Goal: Navigation & Orientation: Find specific page/section

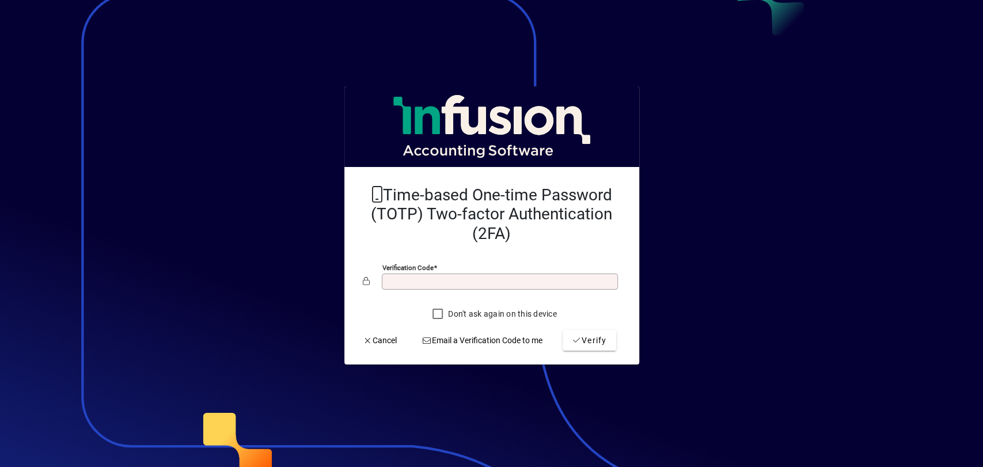
drag, startPoint x: 486, startPoint y: 270, endPoint x: 482, endPoint y: 285, distance: 15.5
click at [484, 277] on div "Verification code" at bounding box center [492, 282] width 258 height 22
click at [482, 285] on input "Verification code" at bounding box center [501, 281] width 233 height 9
type input "*"
type input "******"
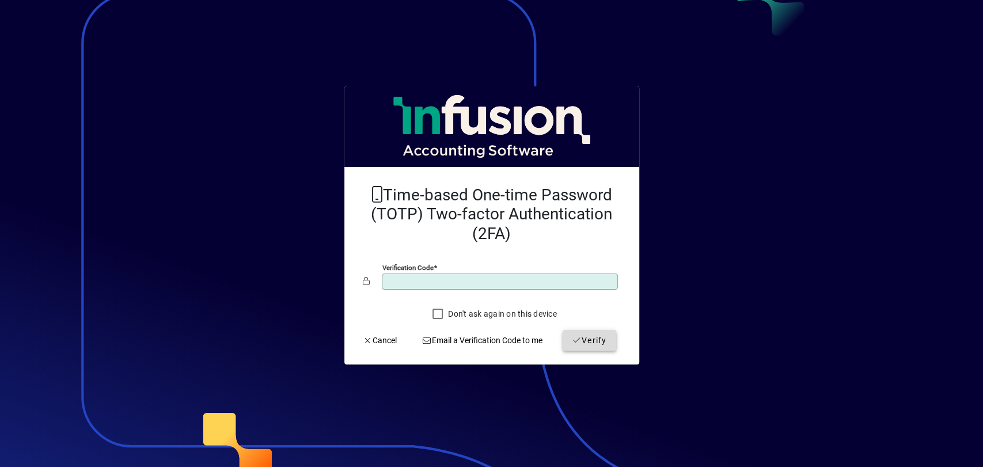
click at [593, 335] on span "Verify" at bounding box center [589, 341] width 35 height 12
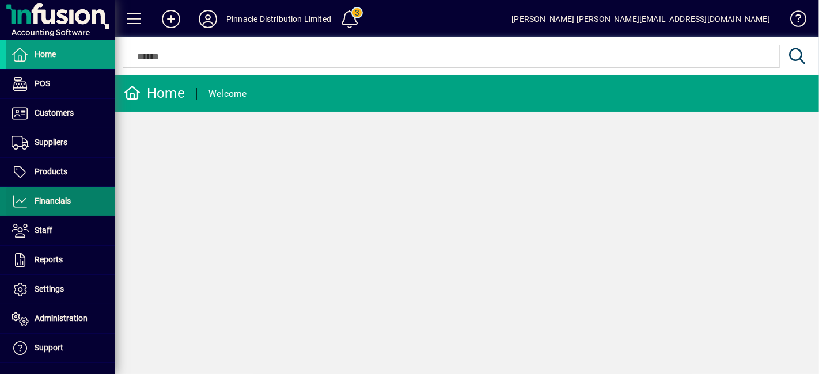
click at [50, 198] on span "Financials" at bounding box center [53, 200] width 36 height 9
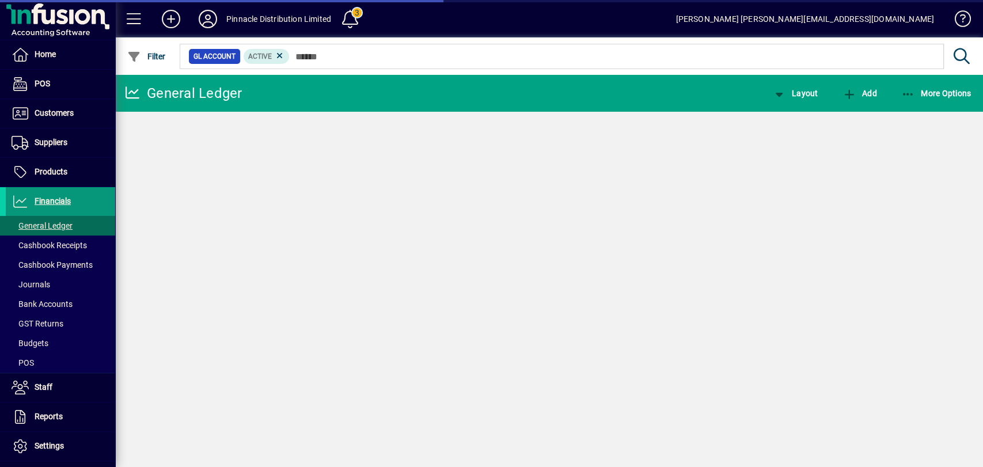
click at [52, 196] on span "Financials" at bounding box center [53, 200] width 36 height 9
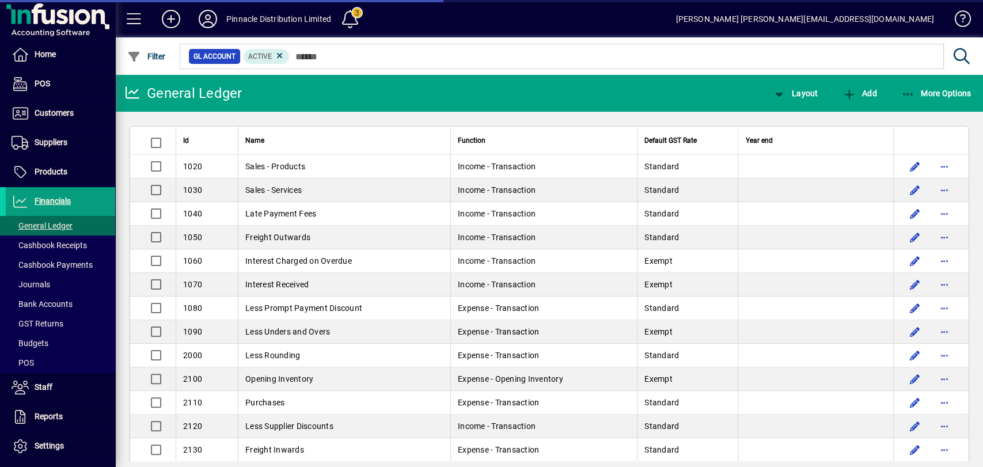
click at [59, 441] on span "Settings" at bounding box center [49, 445] width 29 height 9
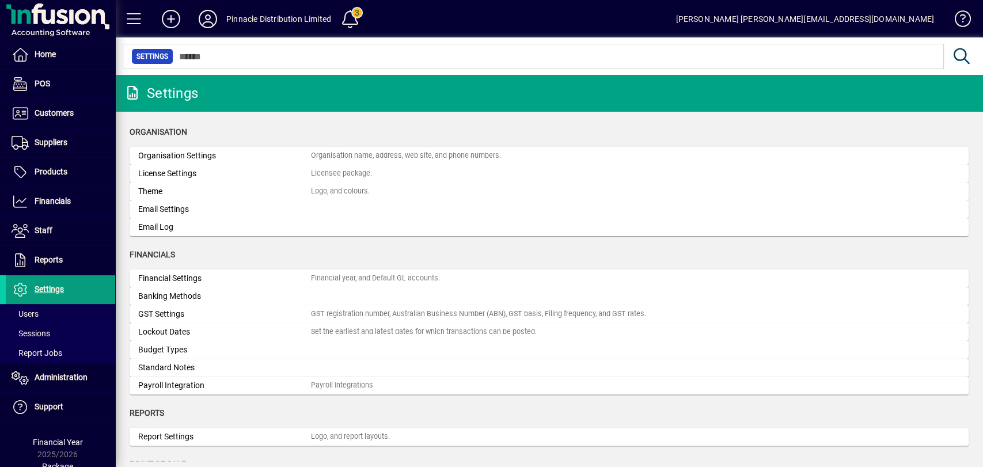
click at [65, 440] on span "Financial Year" at bounding box center [58, 442] width 50 height 9
click at [65, 207] on span "Financials" at bounding box center [38, 202] width 65 height 14
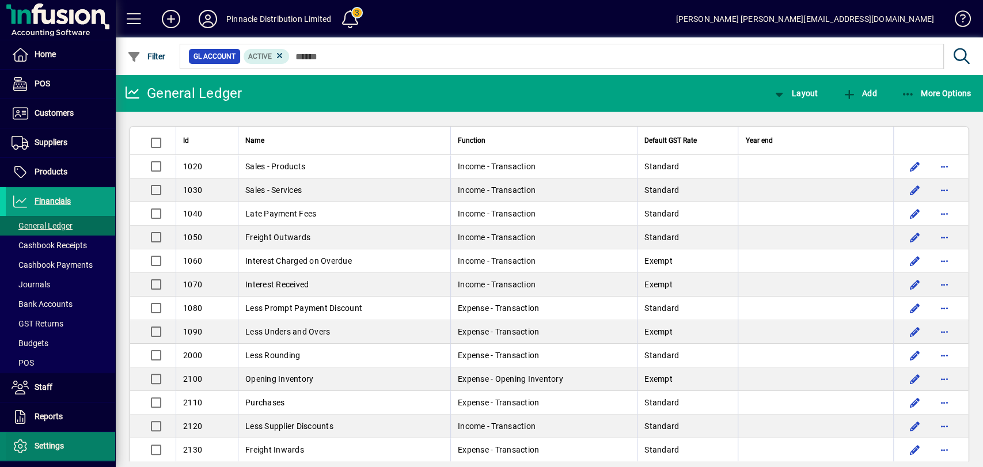
click at [52, 438] on span at bounding box center [60, 447] width 109 height 28
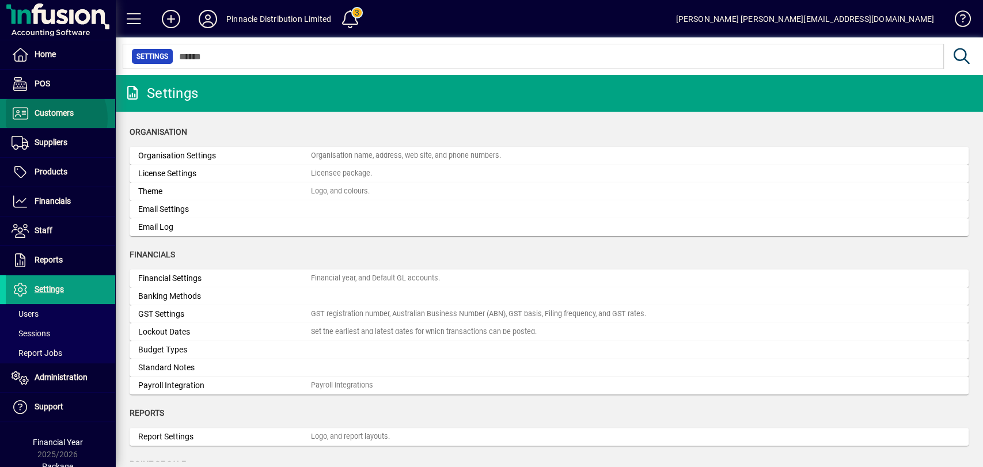
click at [47, 118] on span "Customers" at bounding box center [40, 114] width 68 height 14
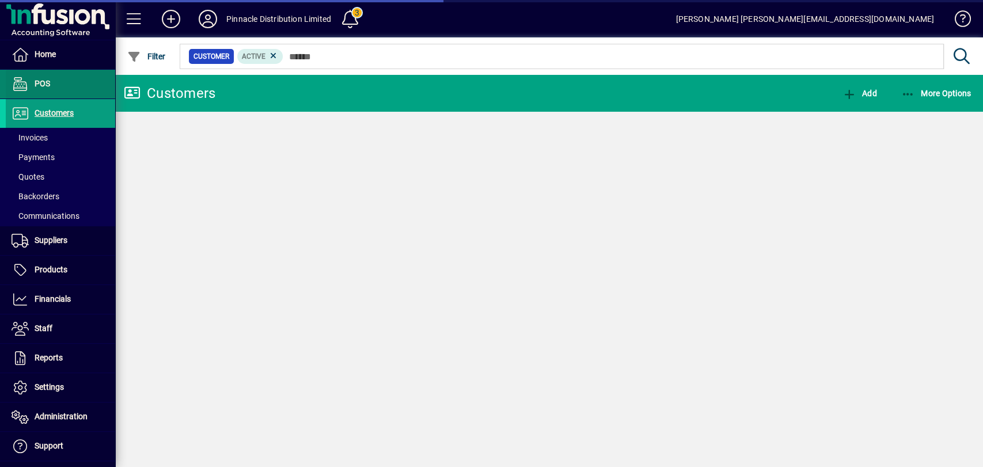
click at [41, 88] on span "POS" at bounding box center [28, 84] width 44 height 14
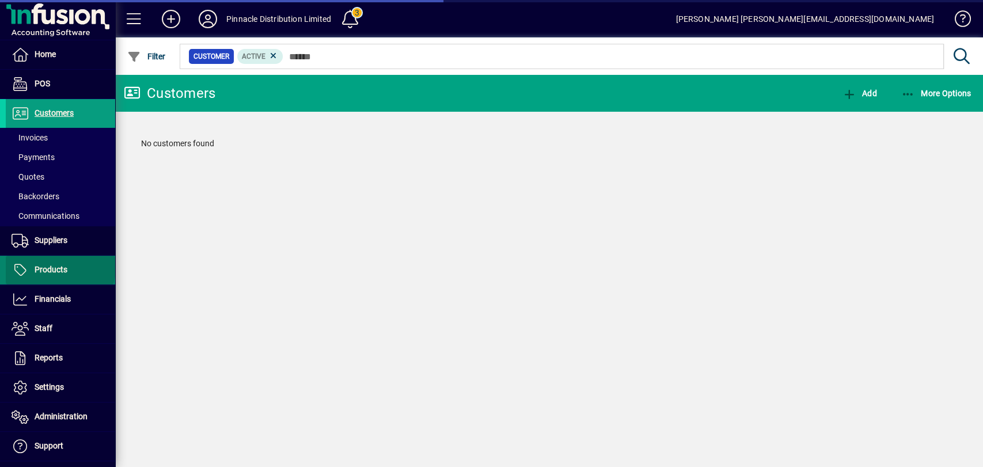
click at [59, 265] on span "Products" at bounding box center [51, 269] width 33 height 9
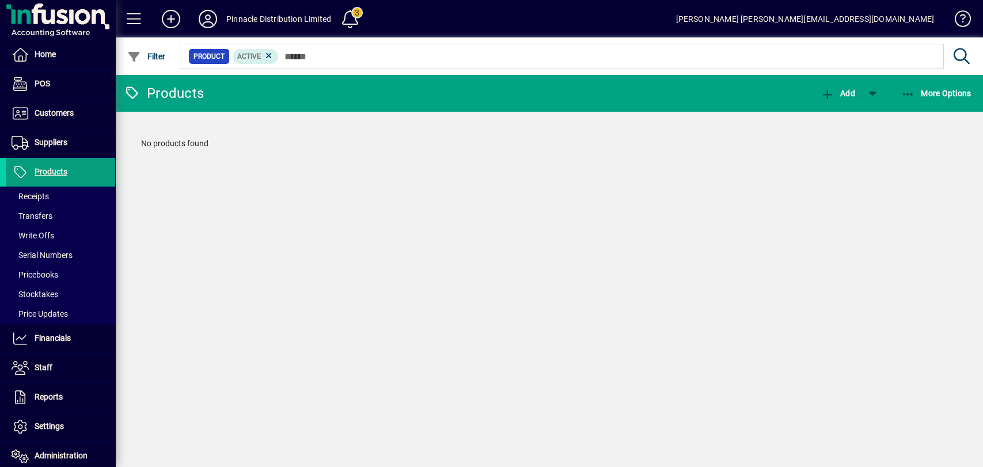
click at [507, 286] on div "Products Add More Options No products found" at bounding box center [549, 271] width 868 height 392
click at [52, 169] on span "Products" at bounding box center [51, 171] width 33 height 9
click at [58, 116] on span "Customers" at bounding box center [54, 112] width 39 height 9
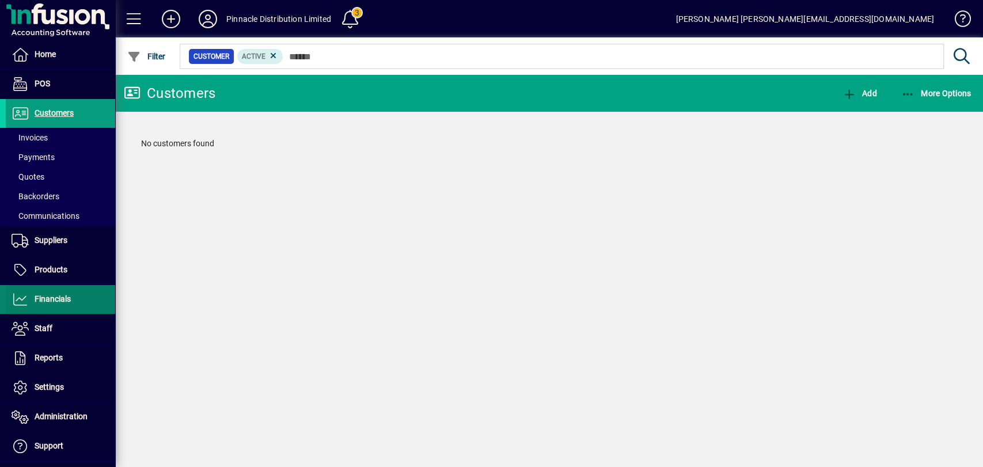
click at [52, 296] on span "Financials" at bounding box center [53, 298] width 36 height 9
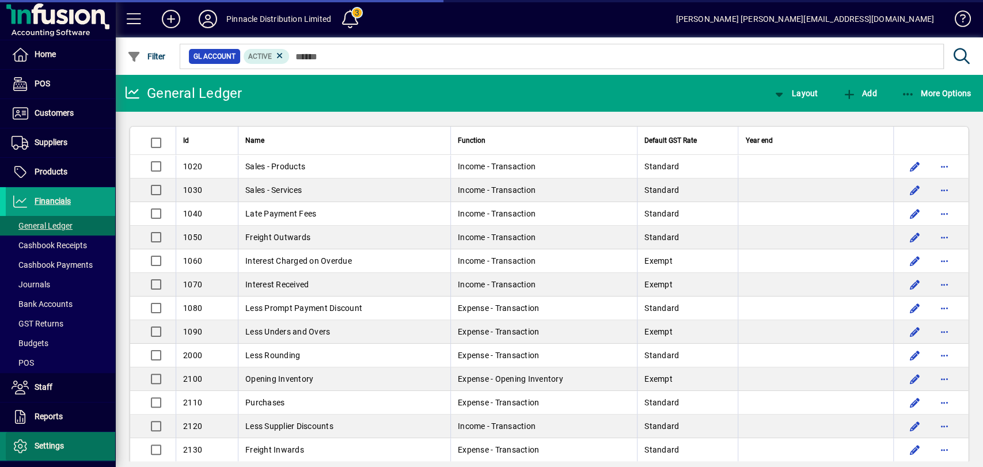
click at [69, 439] on span at bounding box center [60, 447] width 109 height 28
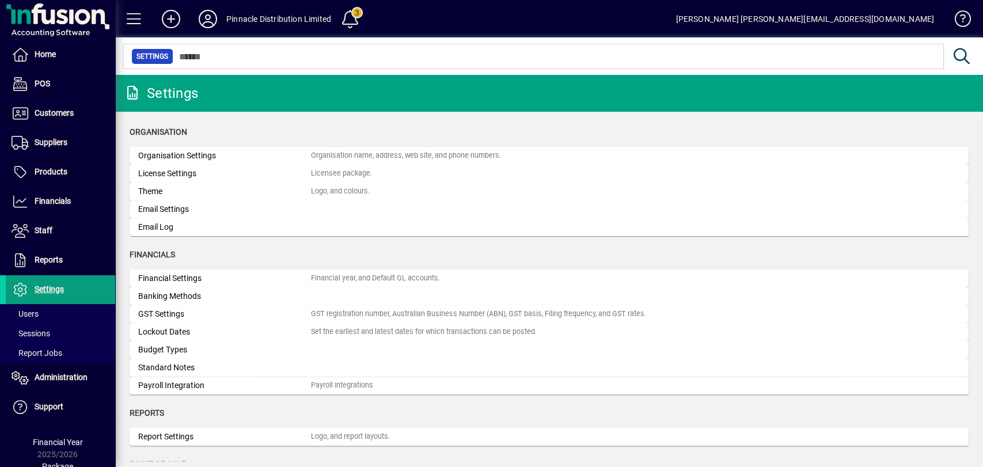
click at [214, 15] on icon at bounding box center [207, 19] width 23 height 18
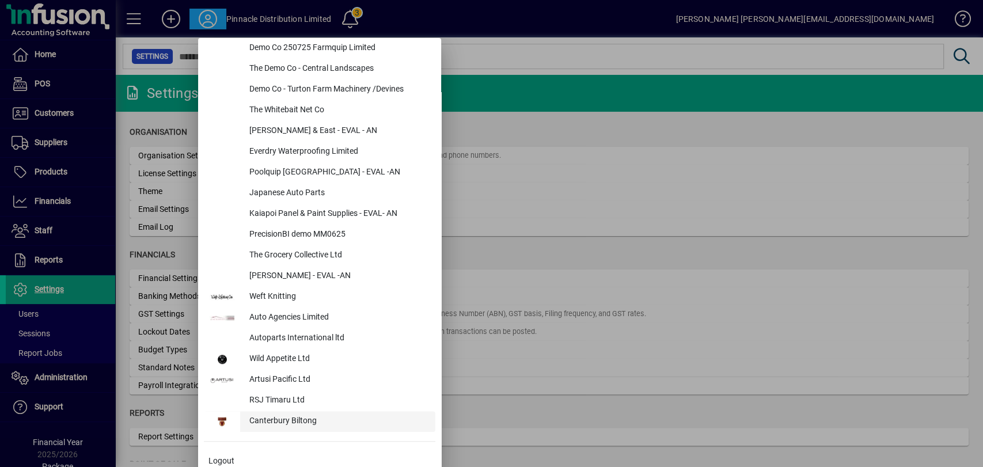
scroll to position [542, 0]
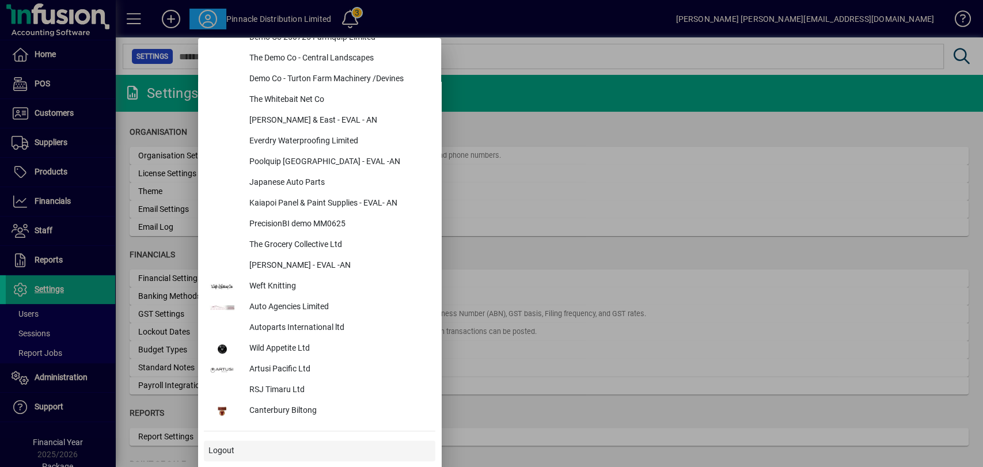
click at [233, 449] on span "Logout" at bounding box center [222, 451] width 26 height 12
